Goal: Transaction & Acquisition: Purchase product/service

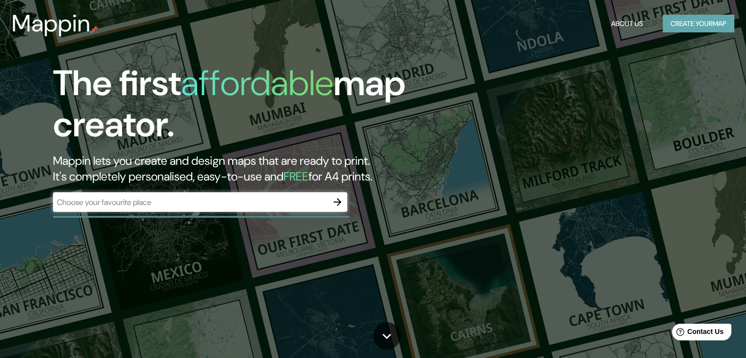
click at [688, 21] on button "Create your map" at bounding box center [699, 24] width 72 height 18
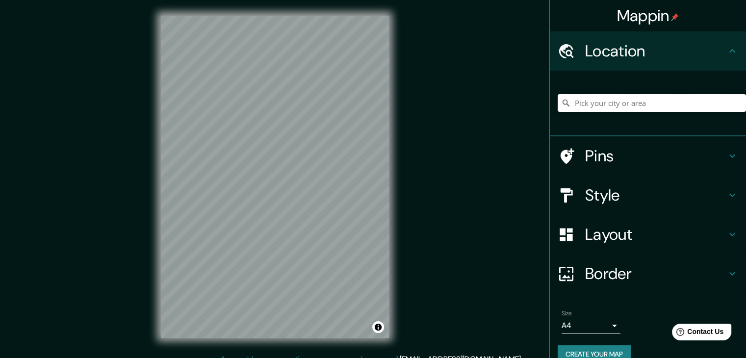
click at [622, 106] on input "Pick your city or area" at bounding box center [652, 103] width 188 height 18
click at [608, 109] on input "Pick your city or area" at bounding box center [652, 103] width 188 height 18
paste input "[PERSON_NAME], [GEOGRAPHIC_DATA] 15054"
click at [561, 189] on icon at bounding box center [567, 195] width 12 height 14
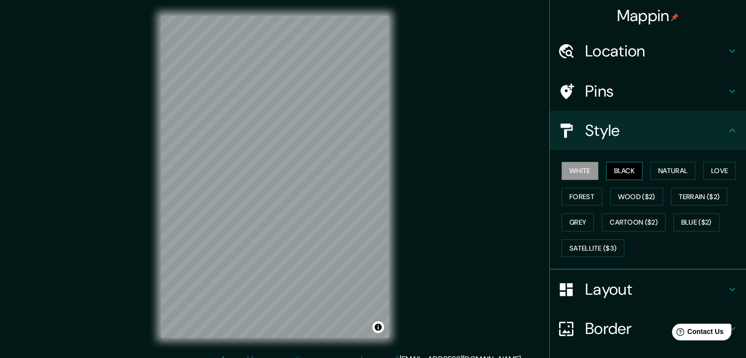
click at [614, 169] on button "Black" at bounding box center [624, 171] width 37 height 18
click at [581, 175] on button "White" at bounding box center [580, 171] width 37 height 18
click at [606, 176] on button "Black" at bounding box center [624, 171] width 37 height 18
click at [582, 203] on button "Forest" at bounding box center [582, 197] width 41 height 18
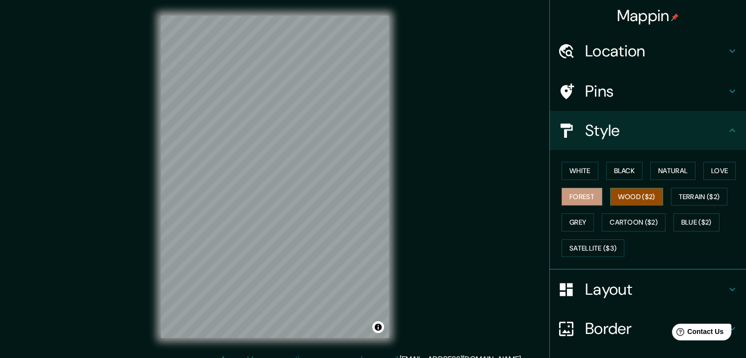
click at [633, 195] on button "Wood ($2)" at bounding box center [636, 197] width 53 height 18
click at [584, 197] on button "Forest" at bounding box center [582, 197] width 41 height 18
click at [597, 293] on h4 "Layout" at bounding box center [655, 290] width 141 height 20
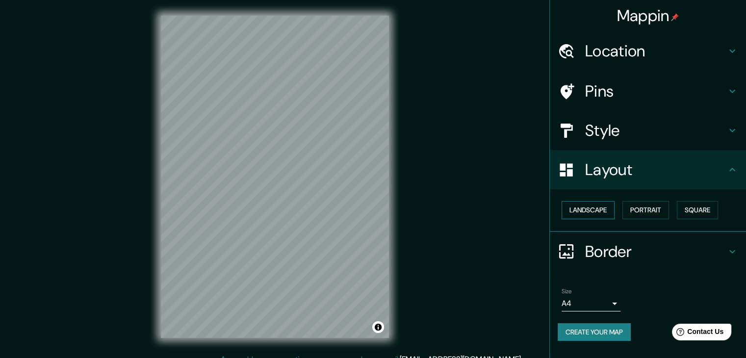
click at [602, 211] on button "Landscape" at bounding box center [588, 210] width 53 height 18
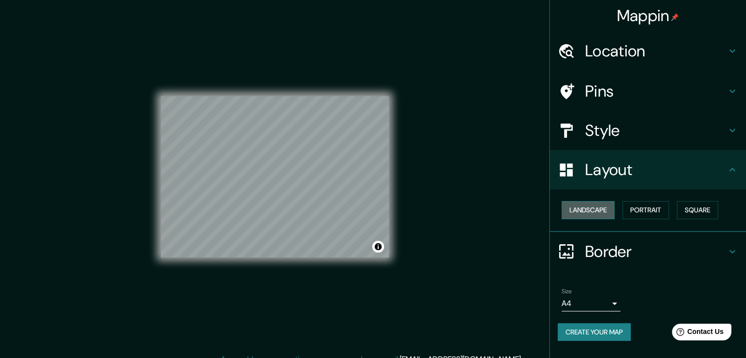
click at [602, 211] on button "Landscape" at bounding box center [588, 210] width 53 height 18
click at [635, 212] on button "Portrait" at bounding box center [646, 210] width 47 height 18
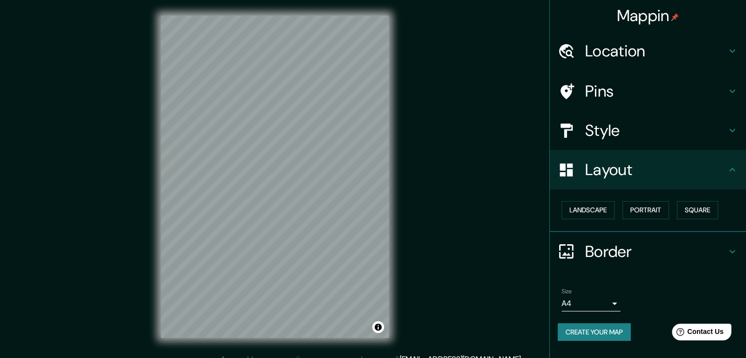
click at [101, 102] on div "Mappin Location [GEOGRAPHIC_DATA], [GEOGRAPHIC_DATA], [GEOGRAPHIC_DATA] Pins St…" at bounding box center [373, 184] width 746 height 369
click at [640, 57] on h4 "Location" at bounding box center [655, 51] width 141 height 20
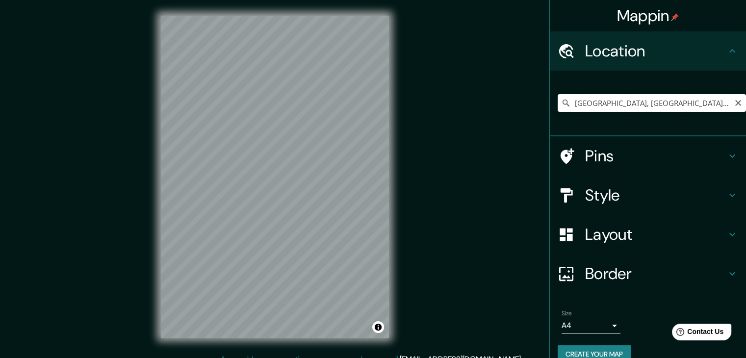
click at [688, 108] on input "[GEOGRAPHIC_DATA], [GEOGRAPHIC_DATA], [GEOGRAPHIC_DATA]" at bounding box center [652, 103] width 188 height 18
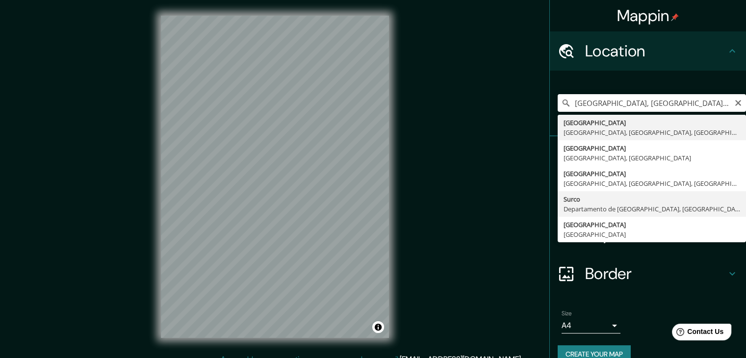
type input "Surco, [GEOGRAPHIC_DATA], [GEOGRAPHIC_DATA]"
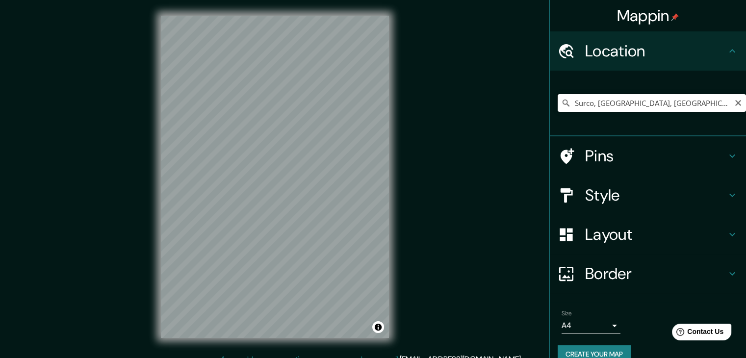
click at [673, 104] on input "Surco, [GEOGRAPHIC_DATA], [GEOGRAPHIC_DATA]" at bounding box center [652, 103] width 188 height 18
click at [651, 105] on input "Surco, [GEOGRAPHIC_DATA], [GEOGRAPHIC_DATA]" at bounding box center [652, 103] width 188 height 18
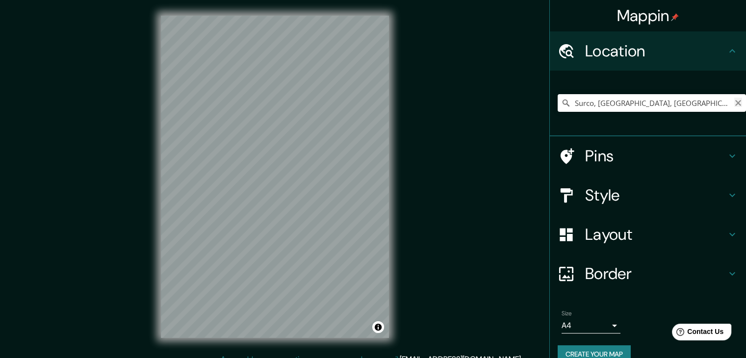
click at [734, 104] on icon "Clear" at bounding box center [738, 103] width 8 height 8
paste input "[PERSON_NAME], [GEOGRAPHIC_DATA] 15054"
type input "[GEOGRAPHIC_DATA], [GEOGRAPHIC_DATA], [GEOGRAPHIC_DATA]"
click at [735, 105] on icon "Clear" at bounding box center [738, 103] width 6 height 6
click at [665, 103] on input "Pick your city or area" at bounding box center [652, 103] width 188 height 18
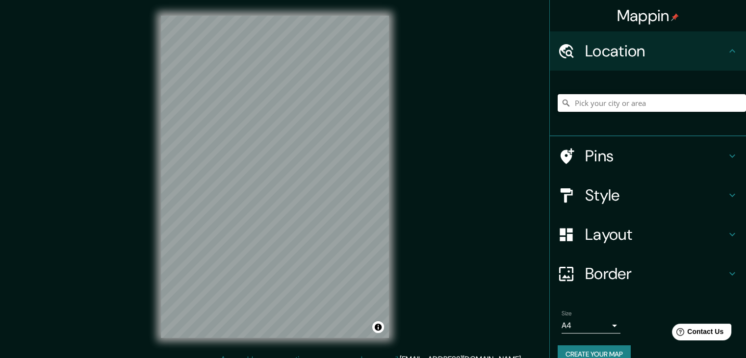
paste input "[PERSON_NAME], [GEOGRAPHIC_DATA] 15054"
type input "[GEOGRAPHIC_DATA], [GEOGRAPHIC_DATA], [GEOGRAPHIC_DATA]"
click at [155, 165] on div "© Mapbox © OpenStreetMap Improve this map" at bounding box center [275, 177] width 260 height 354
click at [226, 358] on html "Mappin Location [GEOGRAPHIC_DATA], [GEOGRAPHIC_DATA], [GEOGRAPHIC_DATA] [GEOGRA…" at bounding box center [373, 179] width 746 height 358
